Goal: Task Accomplishment & Management: Manage account settings

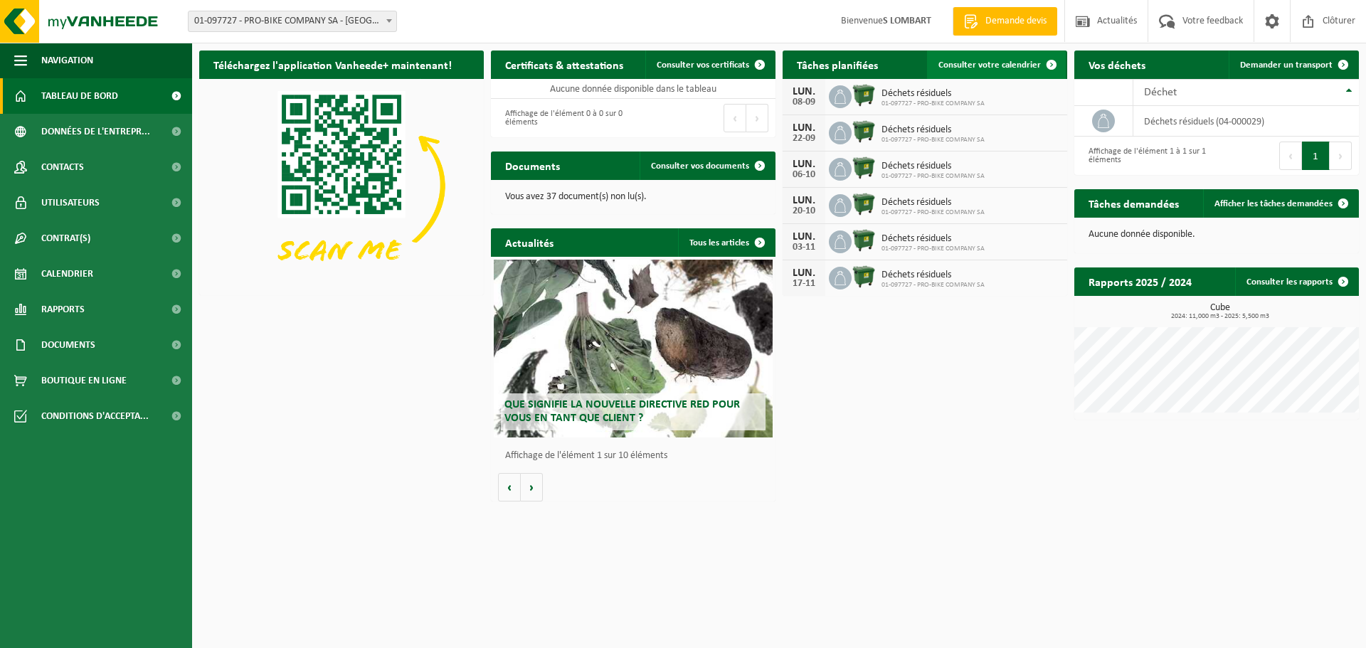
click at [976, 66] on span "Consulter votre calendrier" at bounding box center [990, 64] width 102 height 9
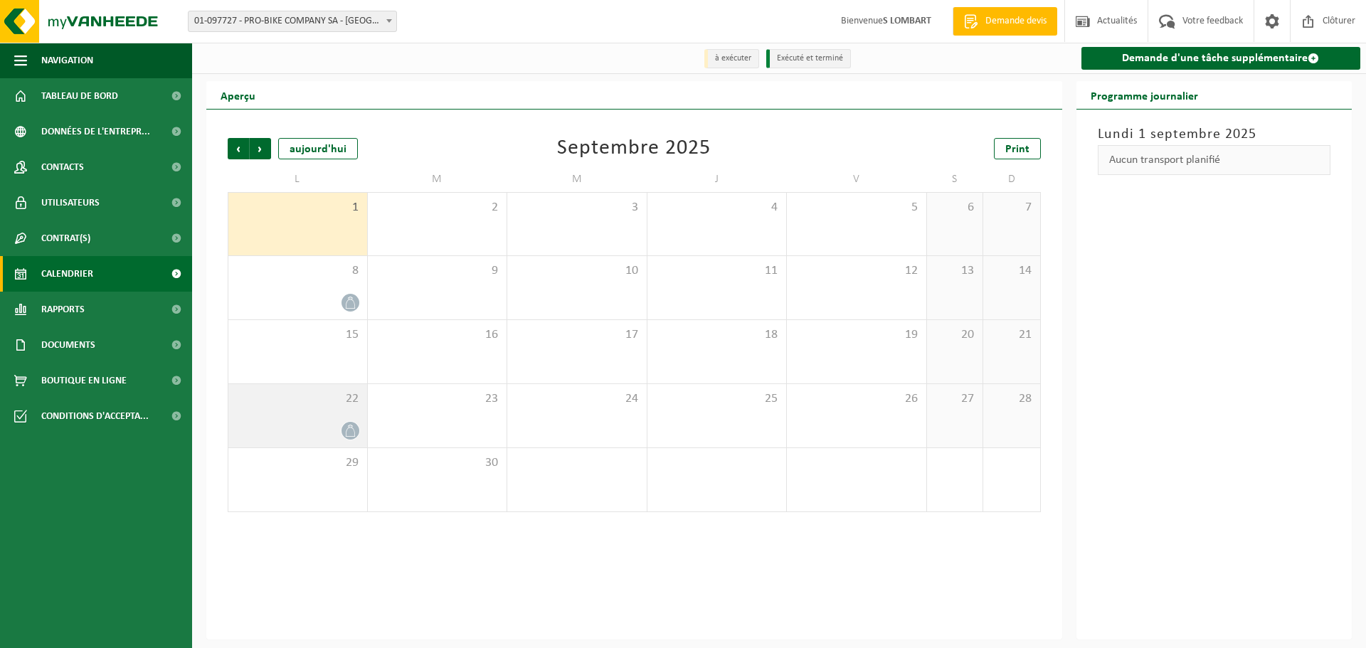
click at [352, 431] on icon at bounding box center [350, 431] width 12 height 12
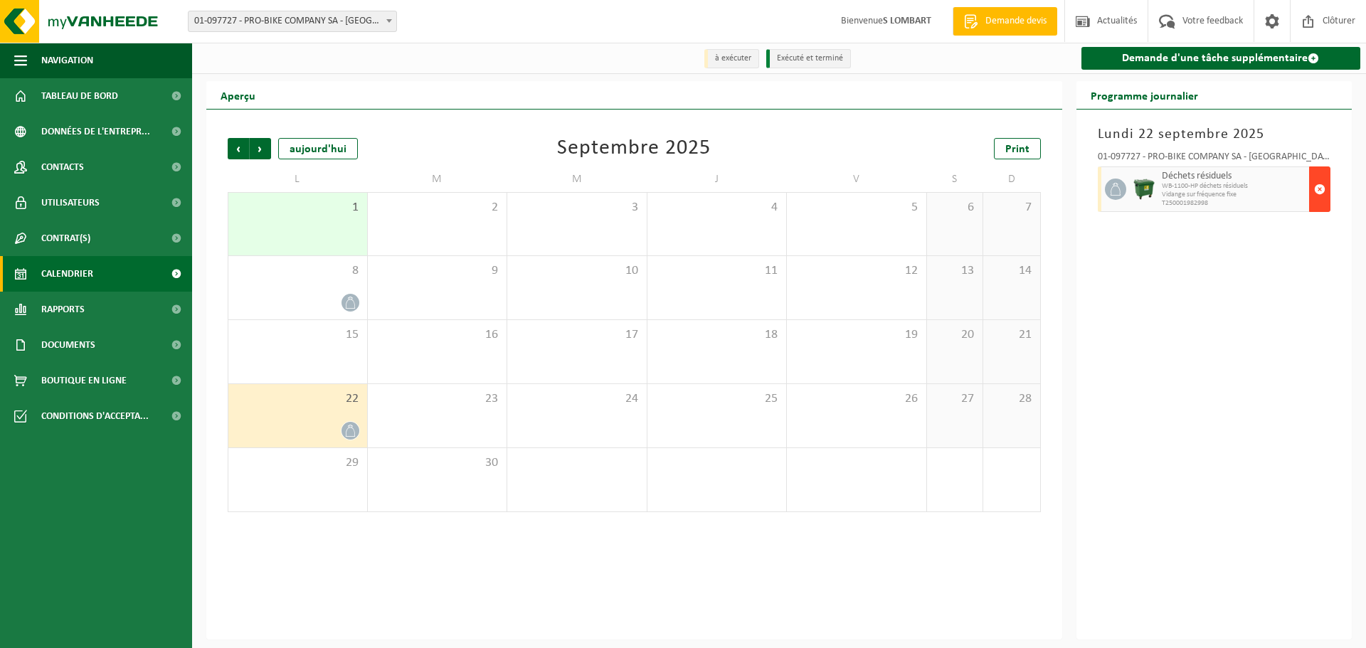
click at [1317, 193] on span "button" at bounding box center [1319, 189] width 11 height 28
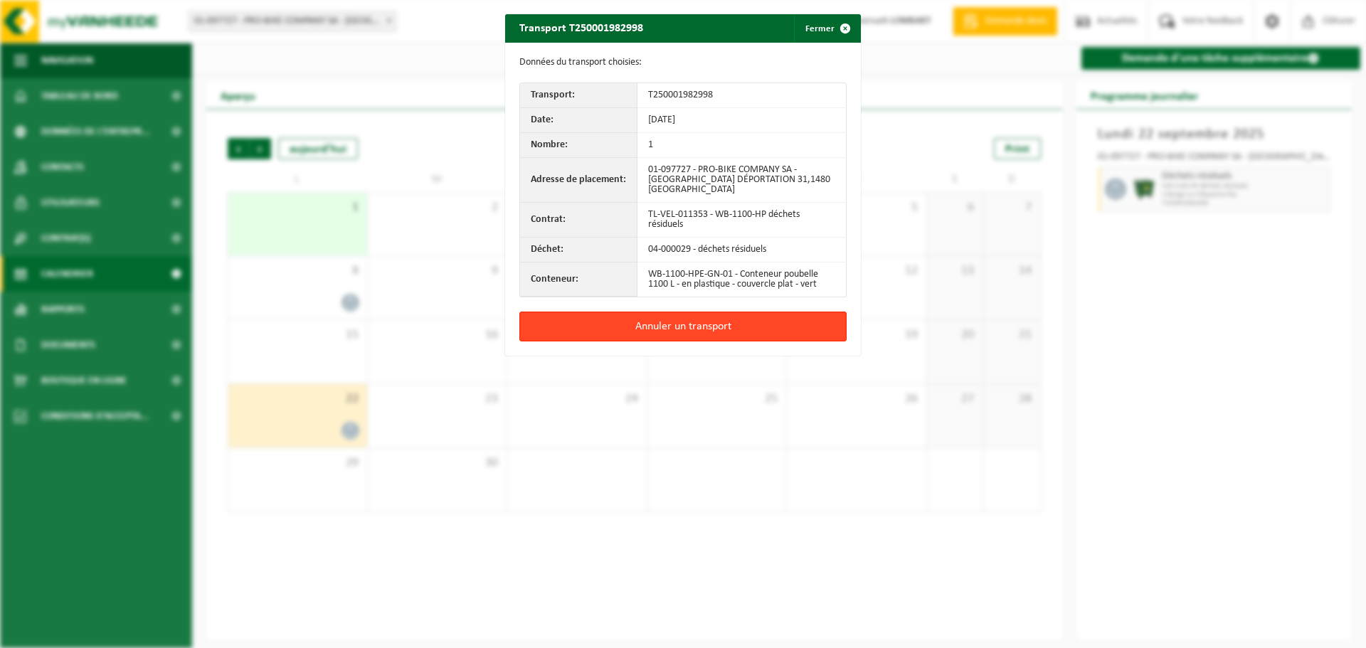
click at [665, 313] on button "Annuler un transport" at bounding box center [682, 327] width 327 height 30
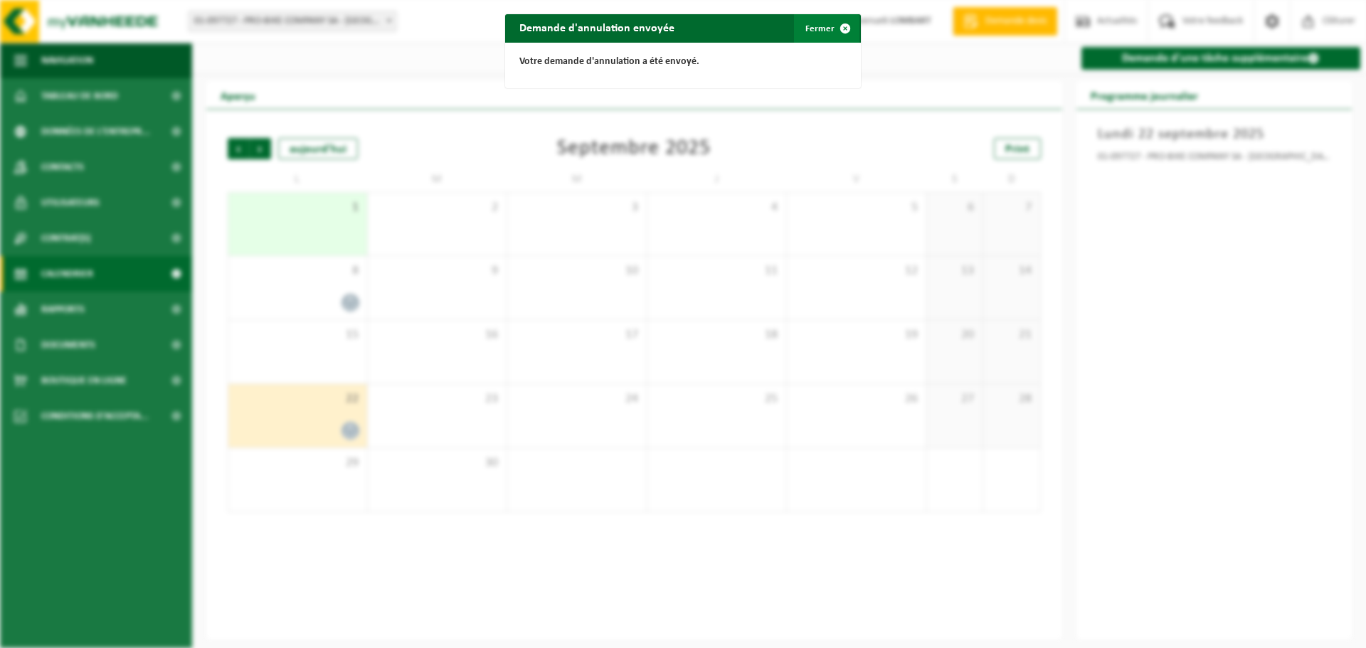
click at [816, 24] on button "Fermer" at bounding box center [826, 28] width 65 height 28
